Goal: Information Seeking & Learning: Stay updated

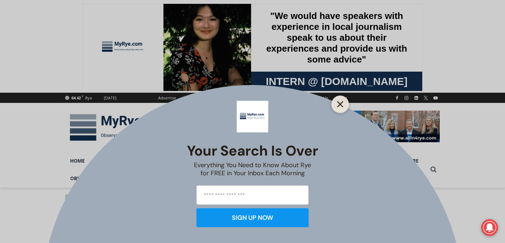
click at [338, 107] on button "Close" at bounding box center [340, 104] width 10 height 10
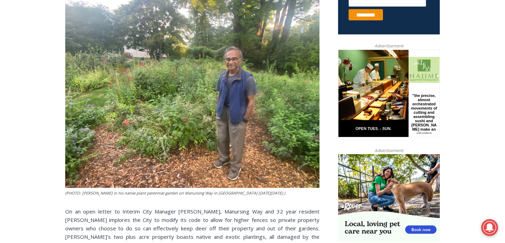
scroll to position [309, 0]
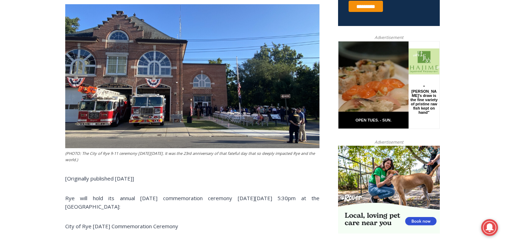
scroll to position [260, 0]
